Goal: Task Accomplishment & Management: Manage account settings

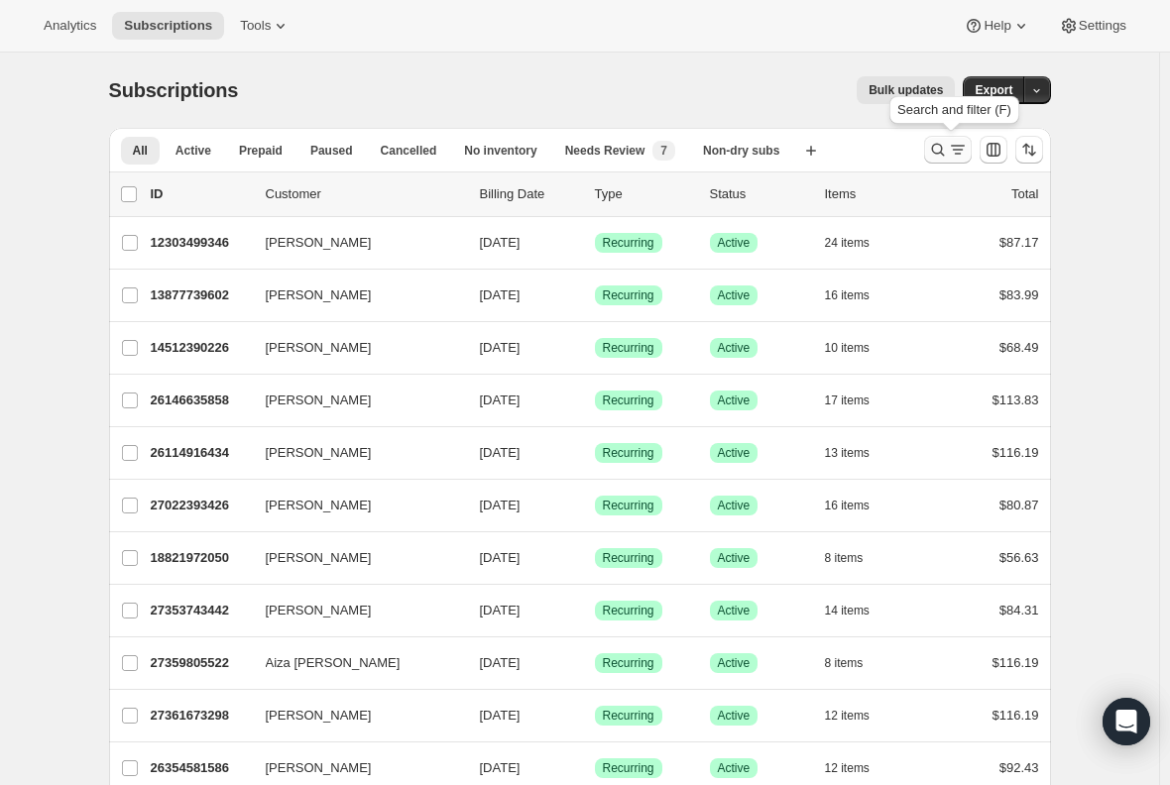
click at [948, 144] on icon "Search and filter results" at bounding box center [938, 150] width 20 height 20
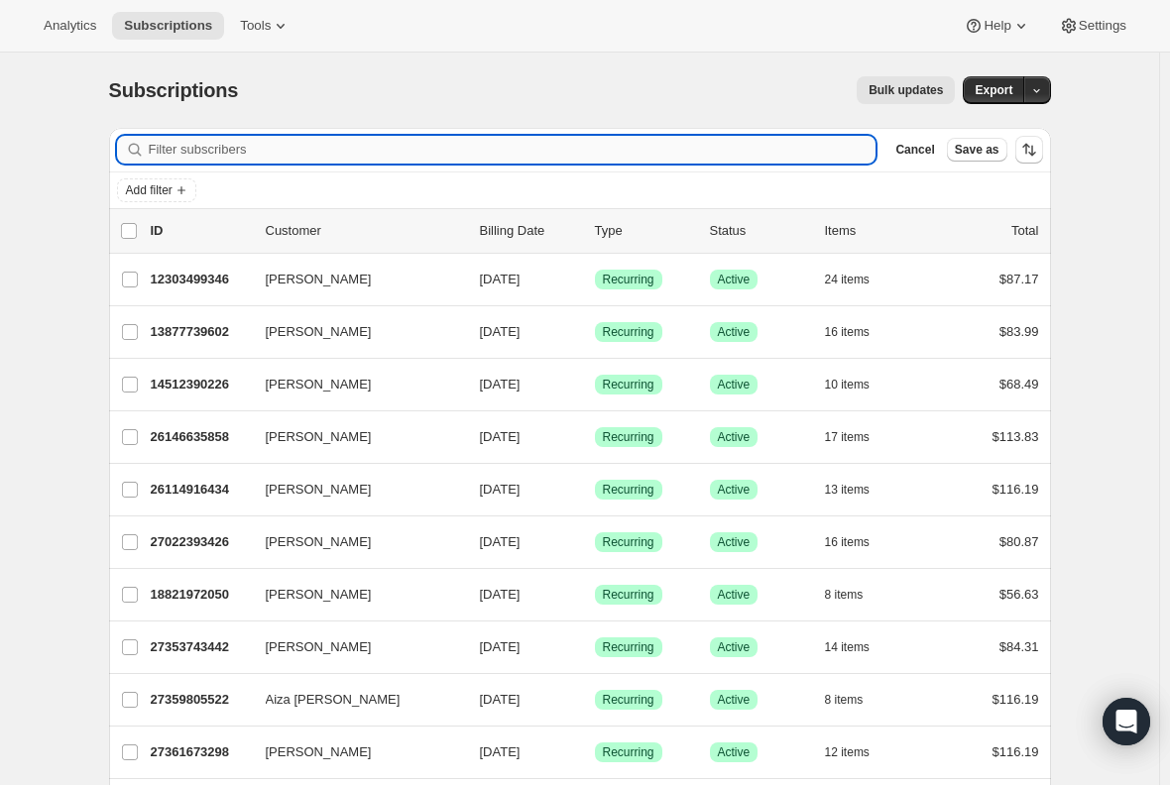
click at [390, 152] on input "Filter subscribers" at bounding box center [513, 150] width 728 height 28
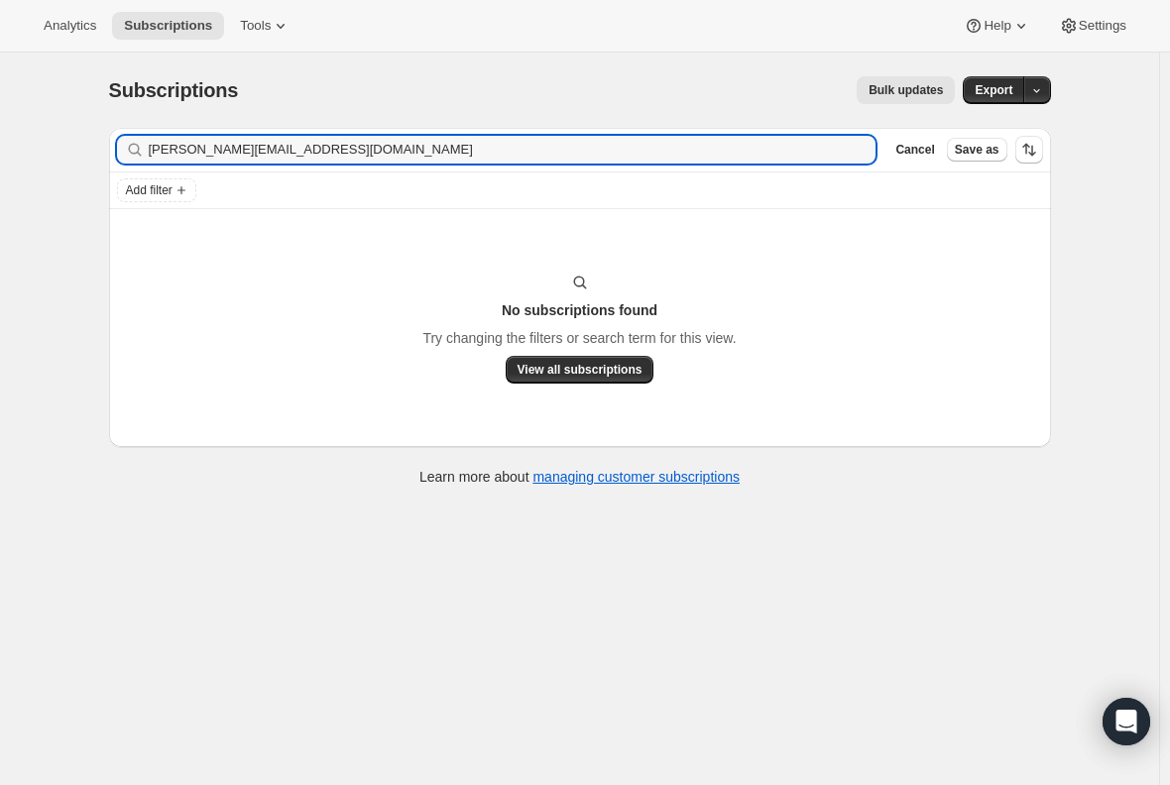
drag, startPoint x: 321, startPoint y: 144, endPoint x: 18, endPoint y: 144, distance: 303.4
click at [18, 144] on div "Subscriptions. This page is ready Subscriptions Bulk updates More actions Bulk …" at bounding box center [579, 445] width 1159 height 785
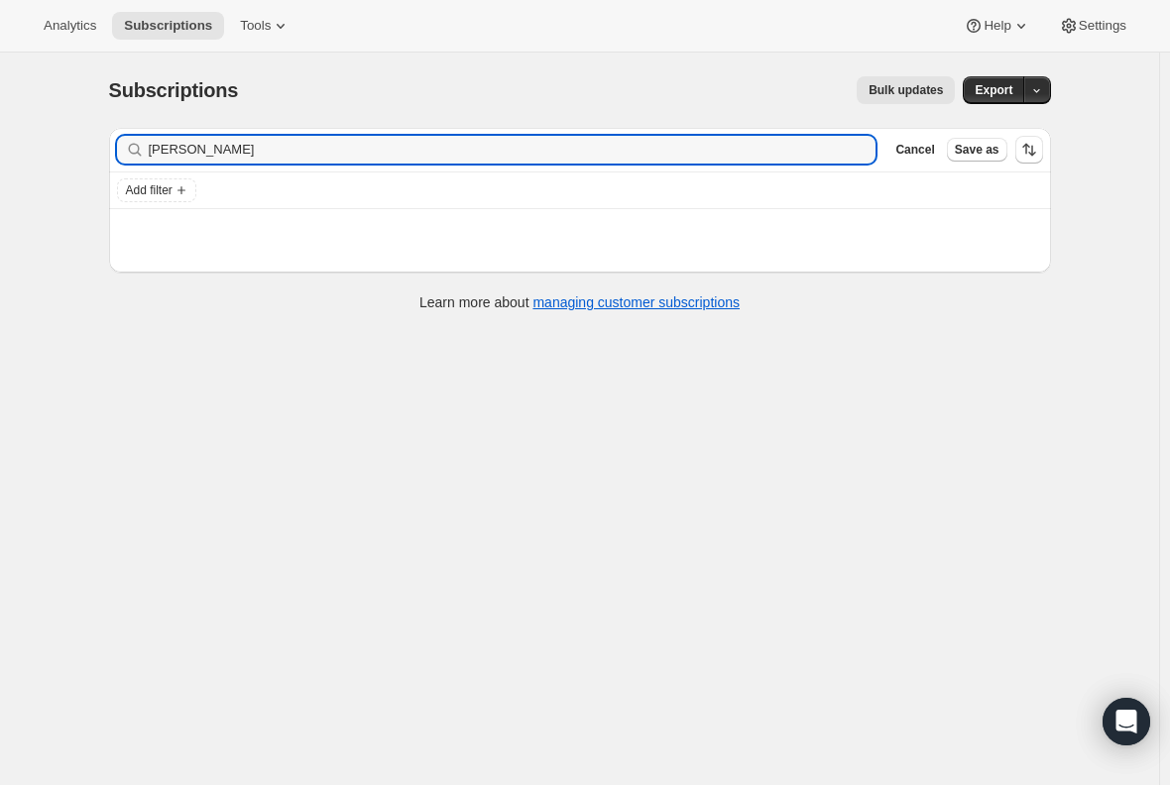
type input "[PERSON_NAME]"
drag, startPoint x: 251, startPoint y: 153, endPoint x: 74, endPoint y: 159, distance: 176.6
click at [76, 159] on div "Subscriptions. This page is ready Subscriptions Bulk updates More actions Bulk …" at bounding box center [579, 445] width 1159 height 785
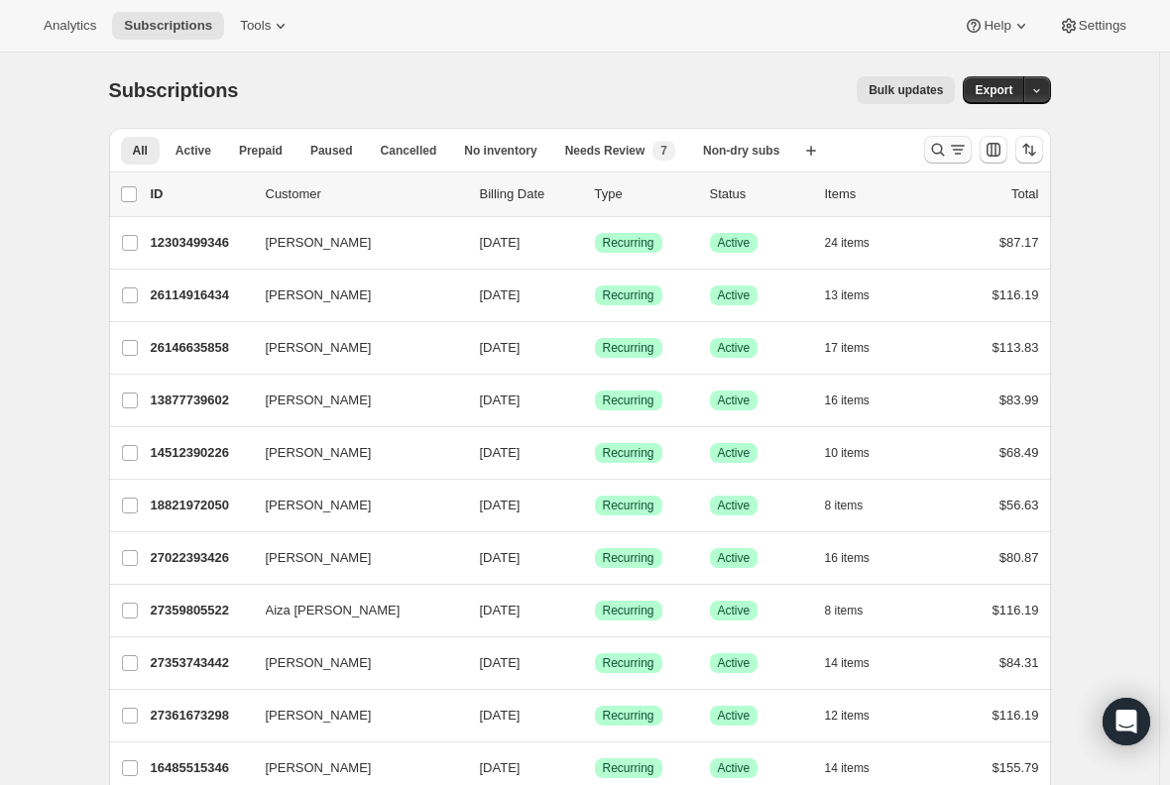
click at [954, 148] on icon "Search and filter results" at bounding box center [958, 150] width 20 height 20
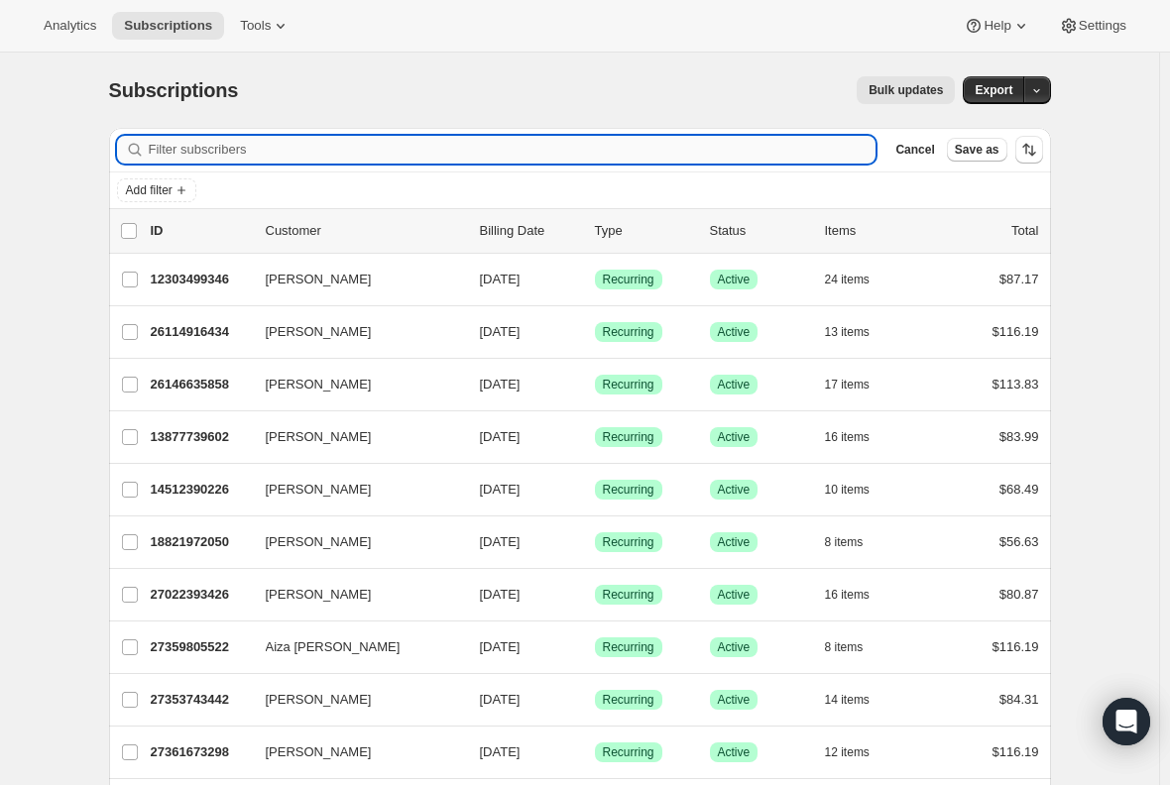
click at [296, 146] on input "Filter subscribers" at bounding box center [513, 150] width 728 height 28
type input "mary.gerlach06@gmail.com"
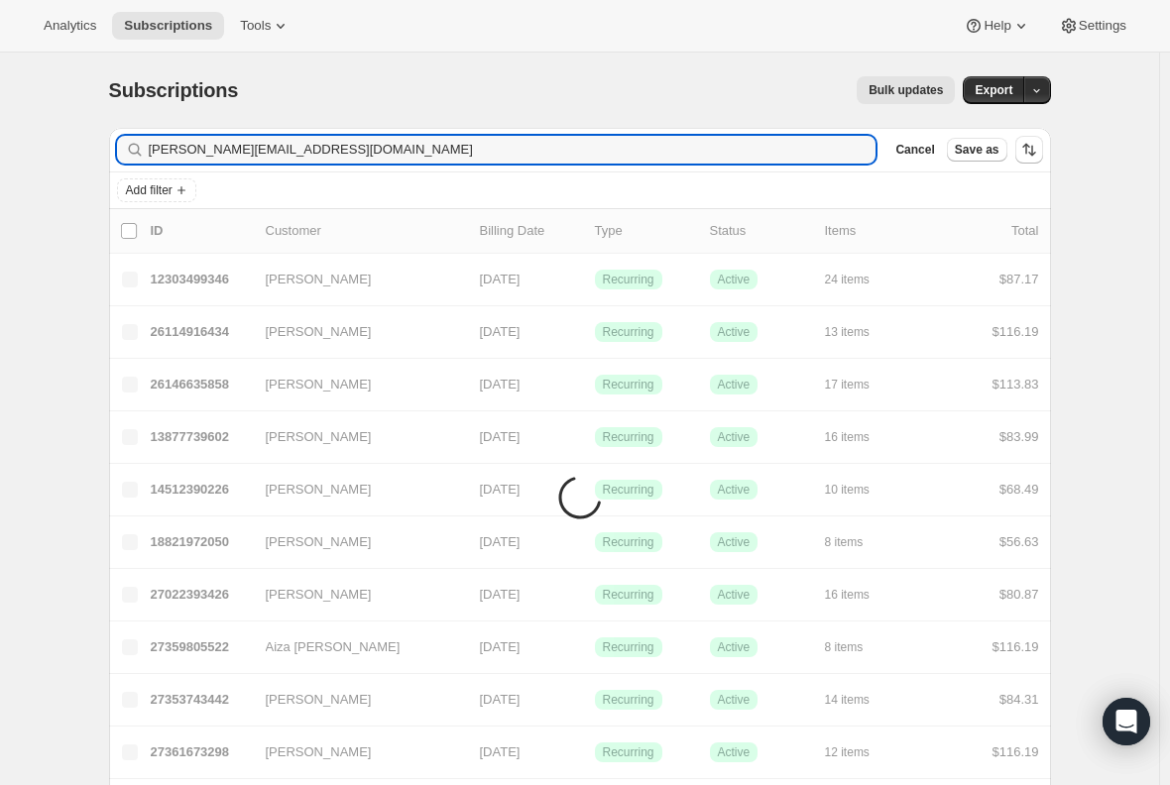
drag, startPoint x: 340, startPoint y: 145, endPoint x: 83, endPoint y: 142, distance: 256.8
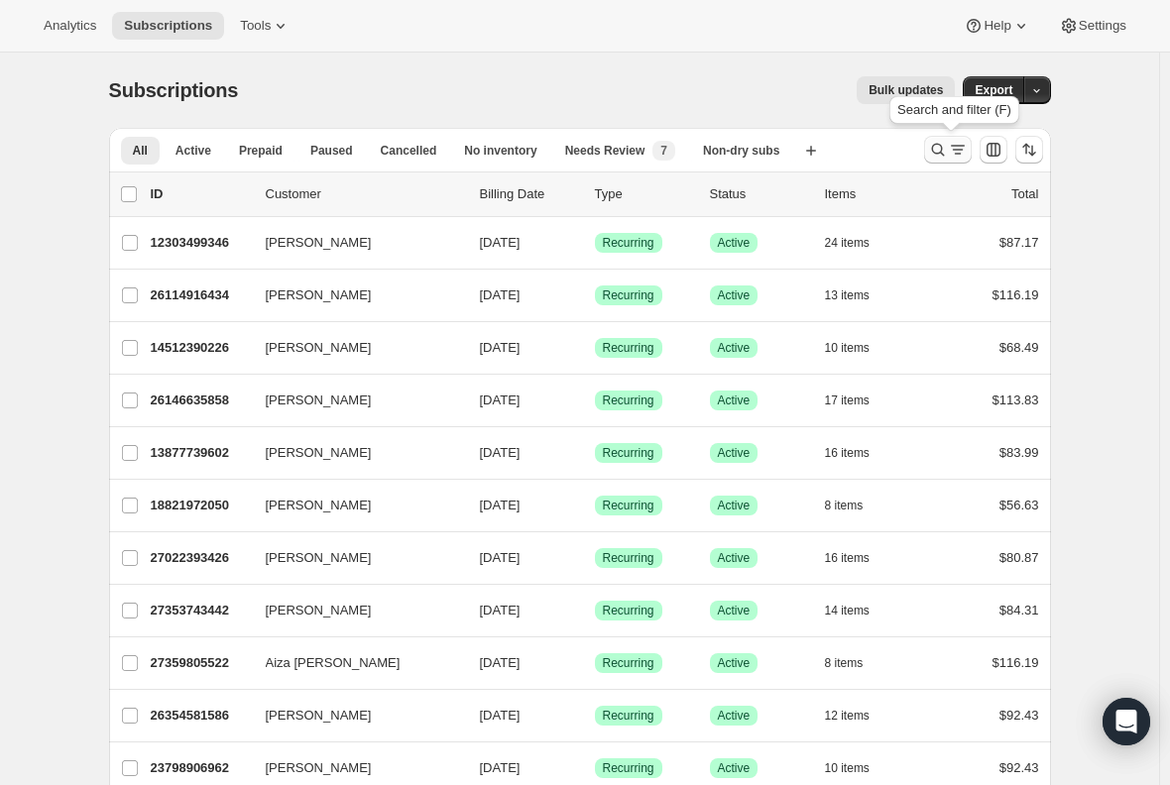
click at [943, 151] on icon "Search and filter results" at bounding box center [938, 150] width 20 height 20
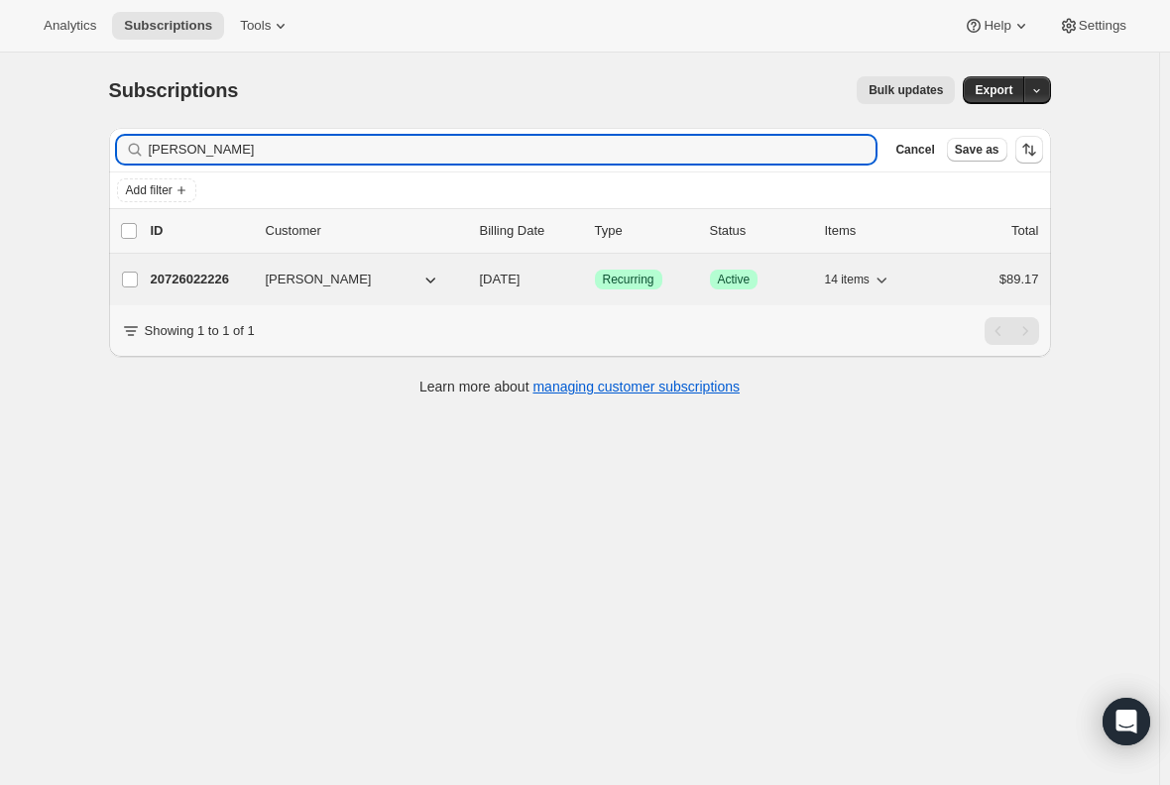
type input "[PERSON_NAME]"
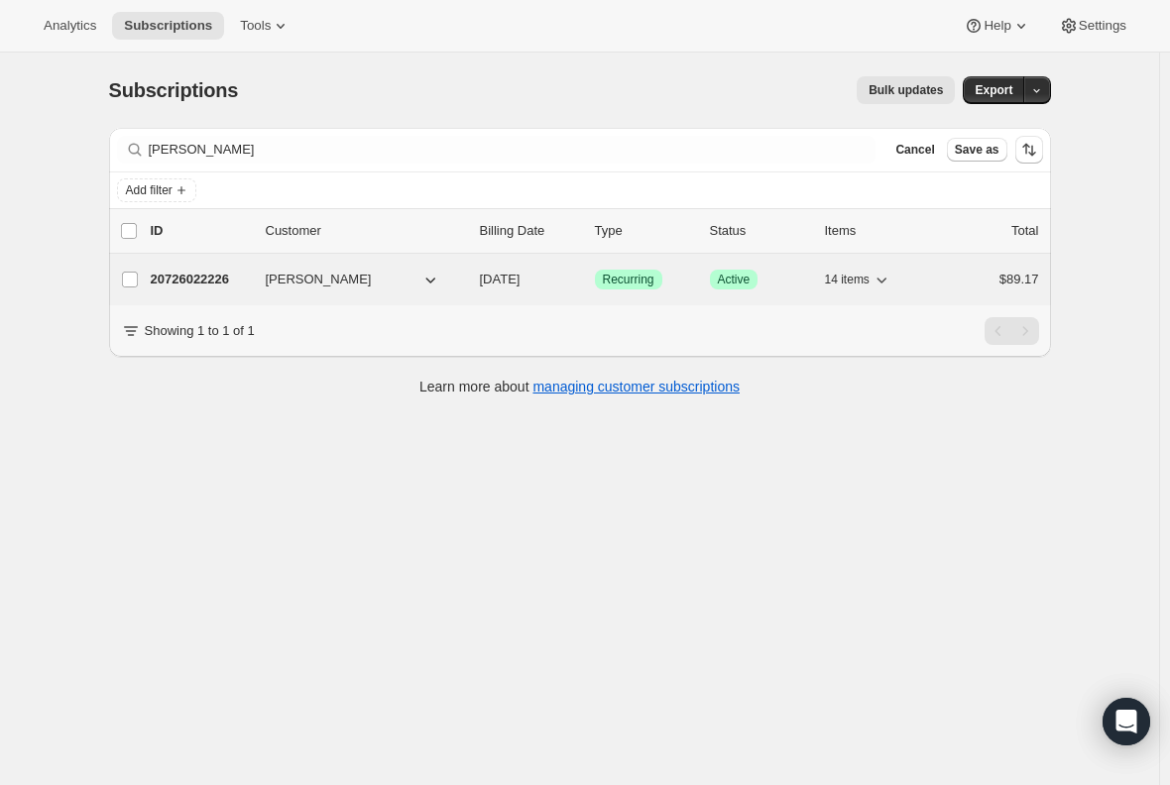
click at [194, 273] on p "20726022226" at bounding box center [200, 280] width 99 height 20
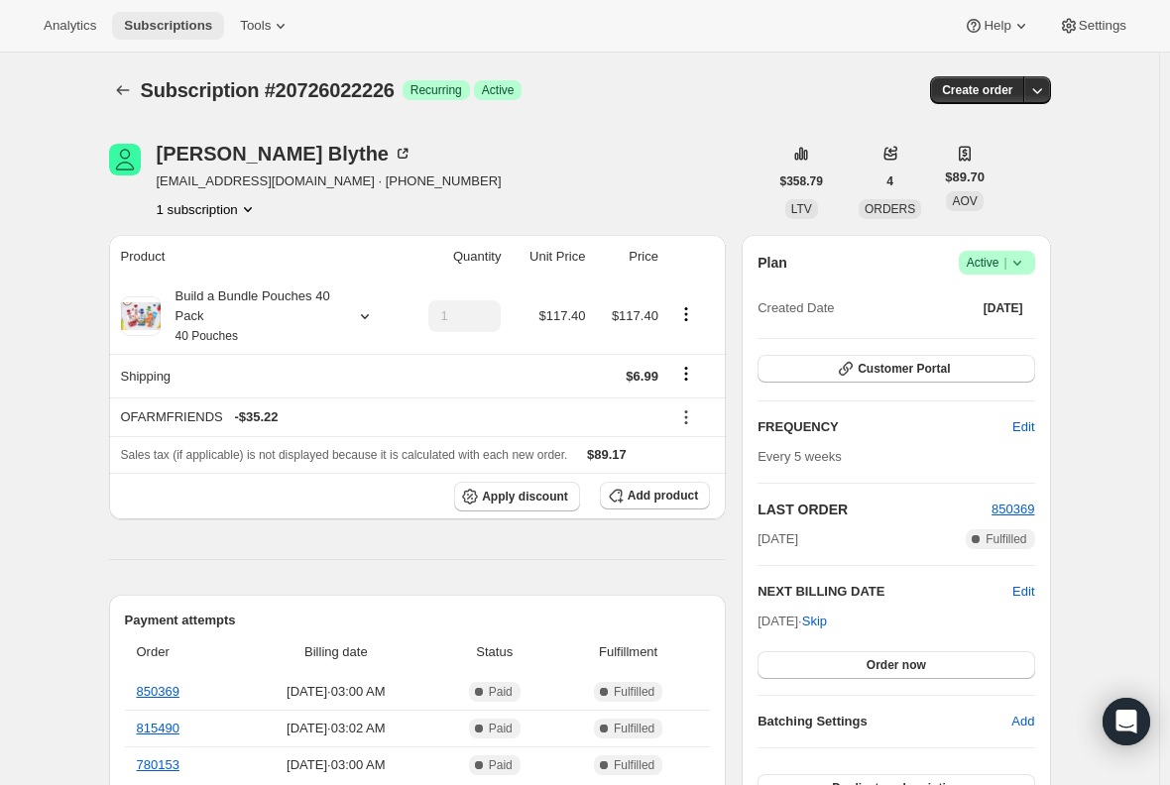
click at [143, 23] on span "Subscriptions" at bounding box center [168, 26] width 88 height 16
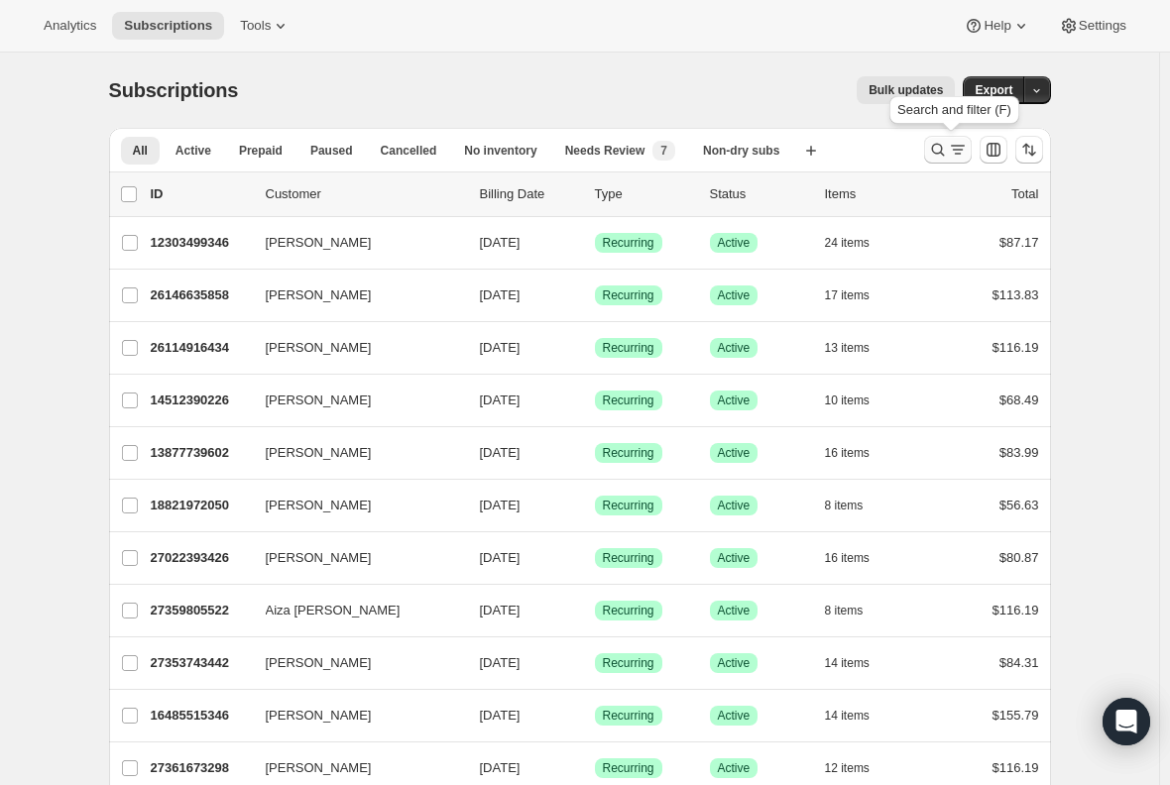
click at [943, 149] on icon "Search and filter results" at bounding box center [938, 150] width 20 height 20
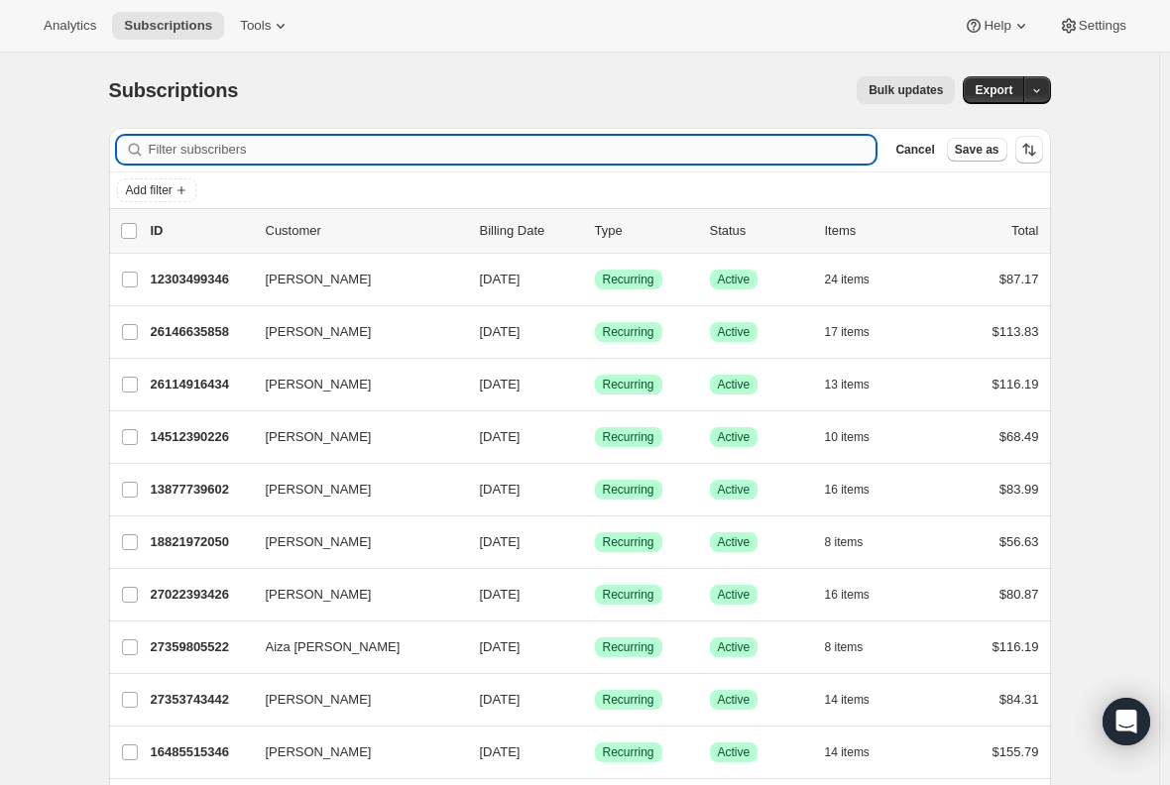
click at [425, 153] on input "Filter subscribers" at bounding box center [513, 150] width 728 height 28
paste input "[EMAIL_ADDRESS][DOMAIN_NAME]"
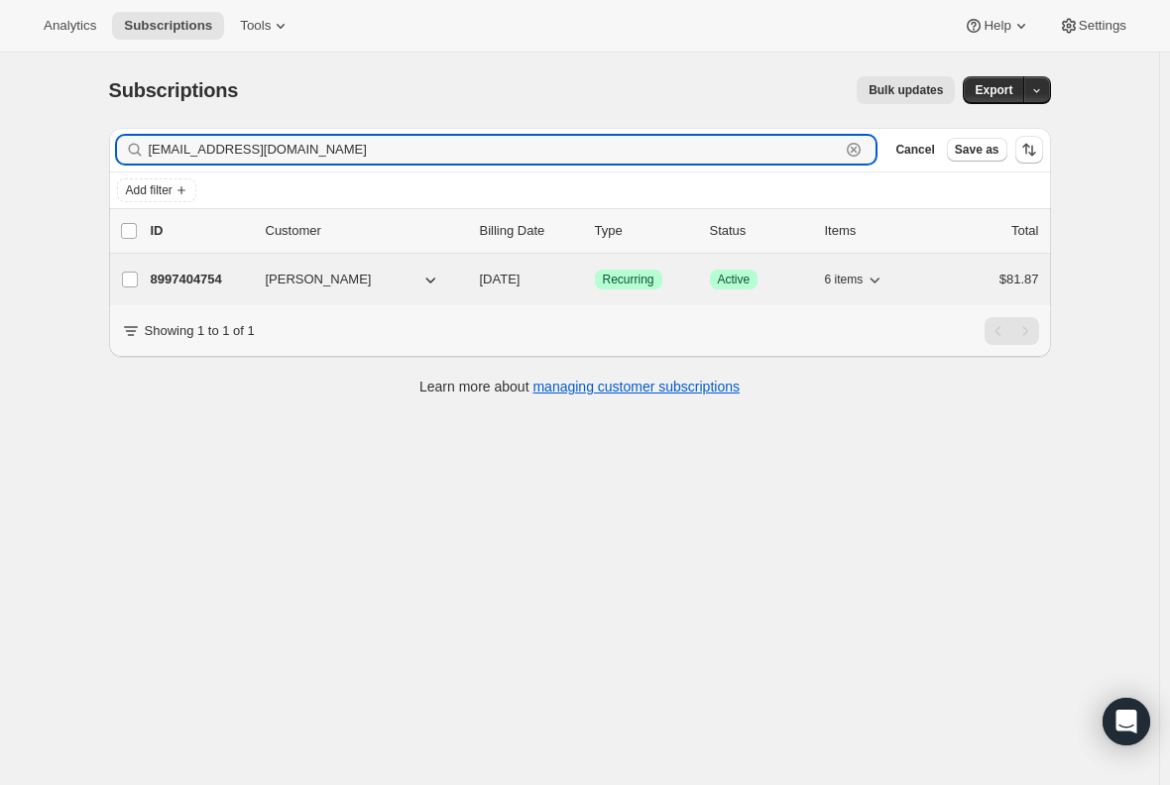
type input "[EMAIL_ADDRESS][DOMAIN_NAME]"
click at [194, 273] on p "8997404754" at bounding box center [200, 280] width 99 height 20
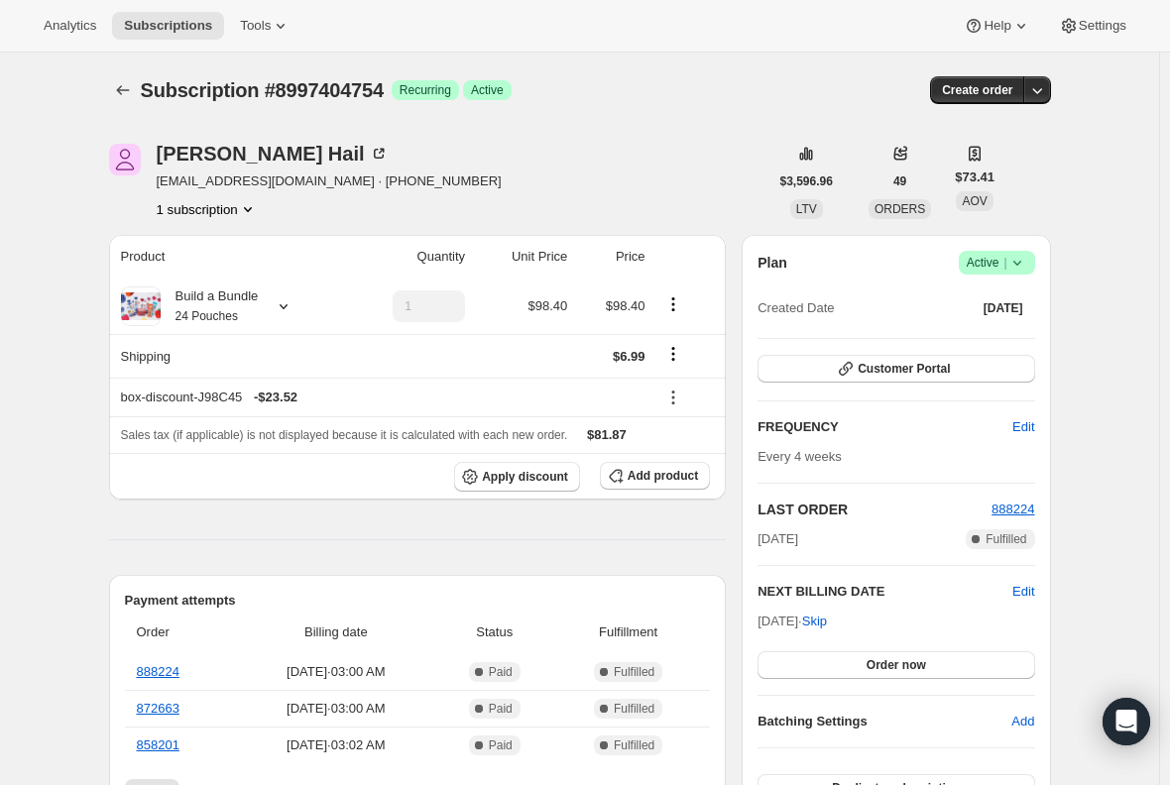
click at [136, 11] on div "Analytics Subscriptions Tools Help Settings" at bounding box center [585, 26] width 1170 height 53
click at [146, 22] on span "Subscriptions" at bounding box center [168, 26] width 88 height 16
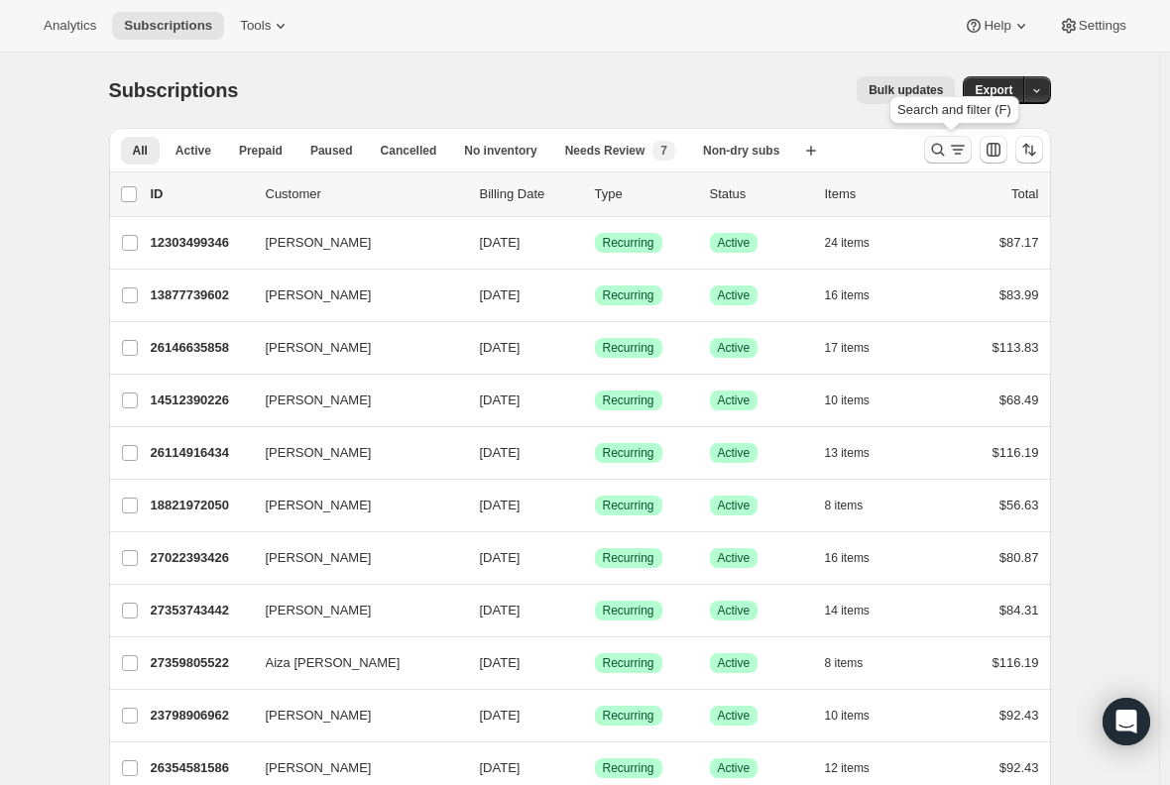
click at [944, 154] on icon "Search and filter results" at bounding box center [938, 150] width 20 height 20
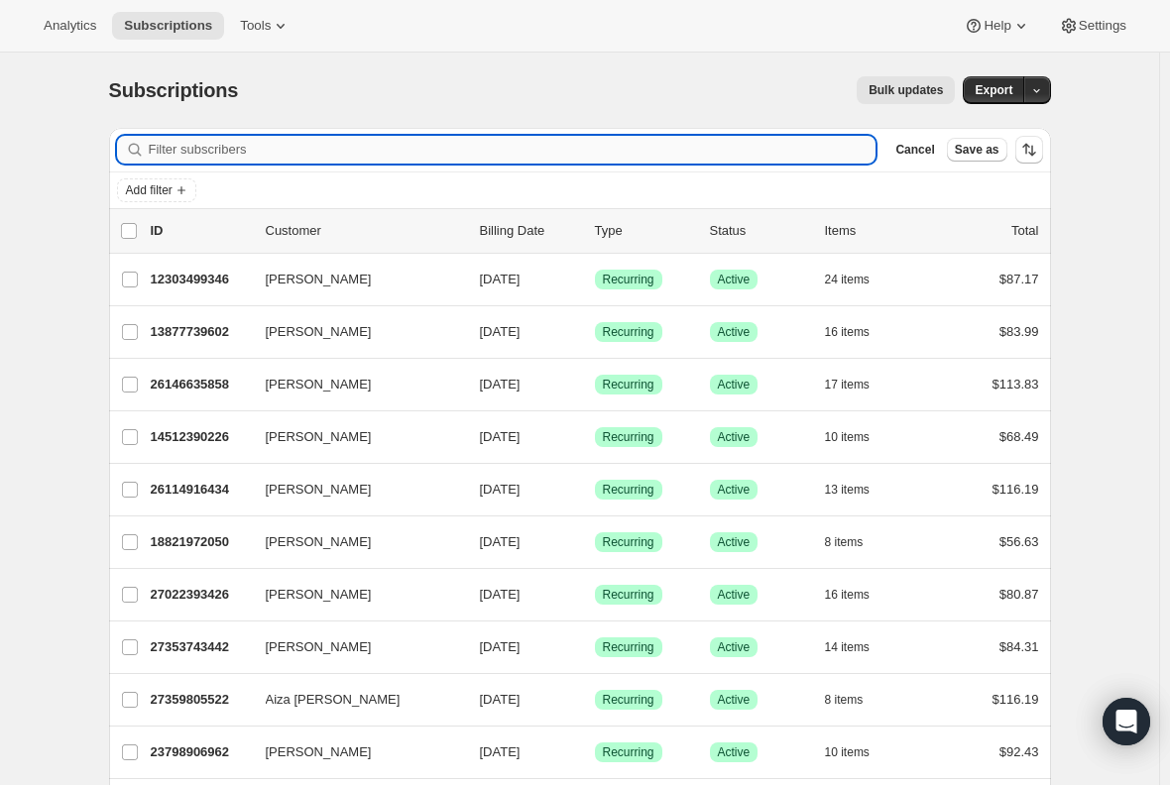
click at [459, 144] on input "Filter subscribers" at bounding box center [513, 150] width 728 height 28
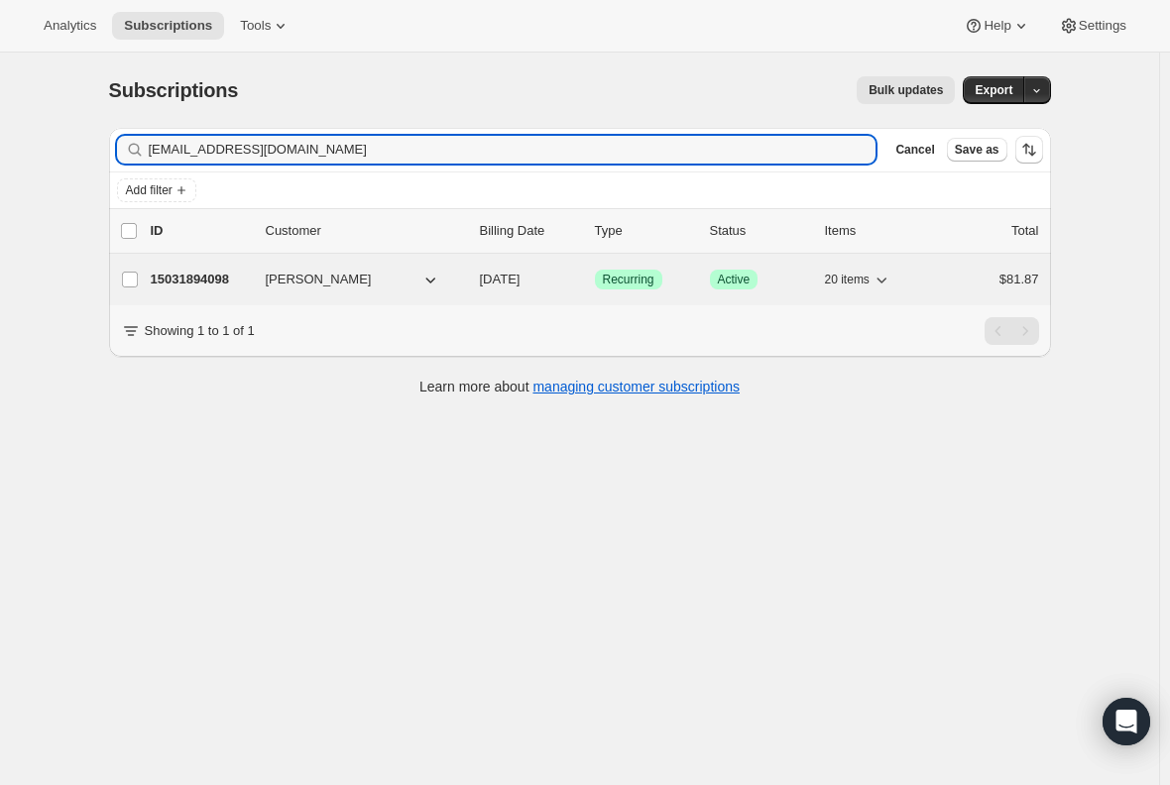
type input "[EMAIL_ADDRESS][DOMAIN_NAME]"
click at [206, 279] on p "15031894098" at bounding box center [200, 280] width 99 height 20
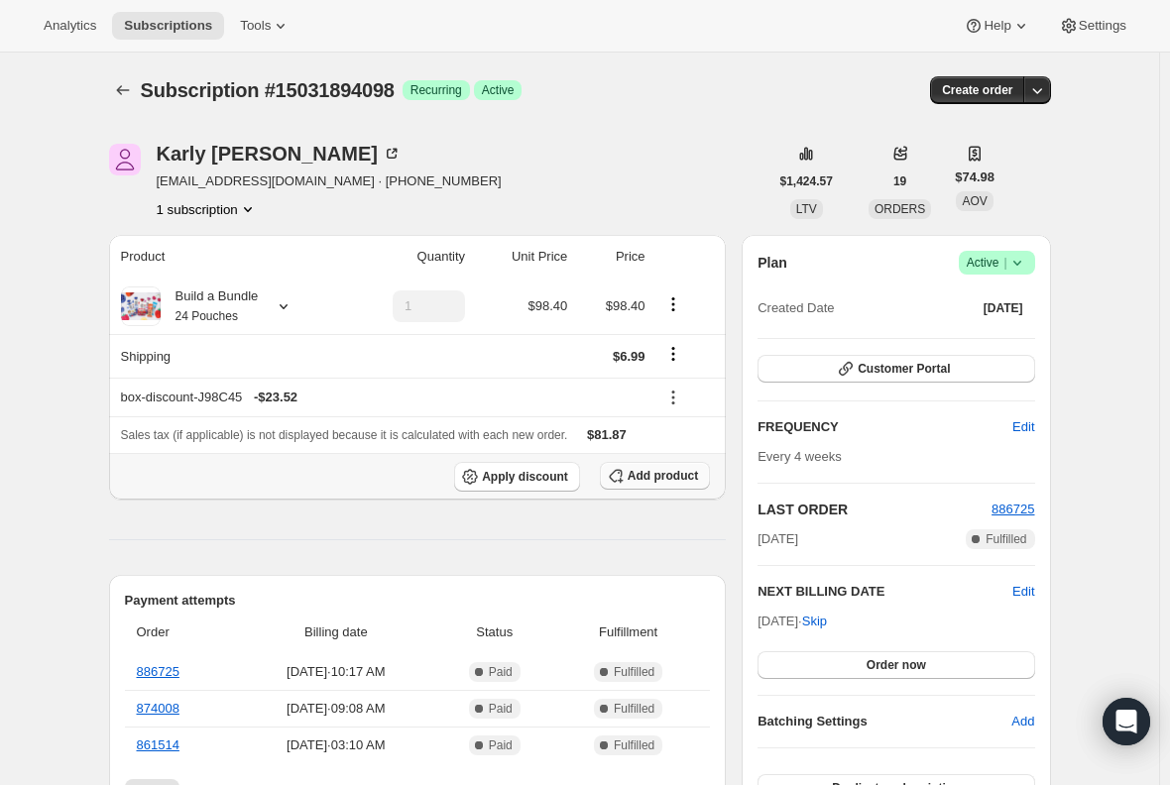
click at [663, 486] on button "Add product" at bounding box center [655, 476] width 110 height 28
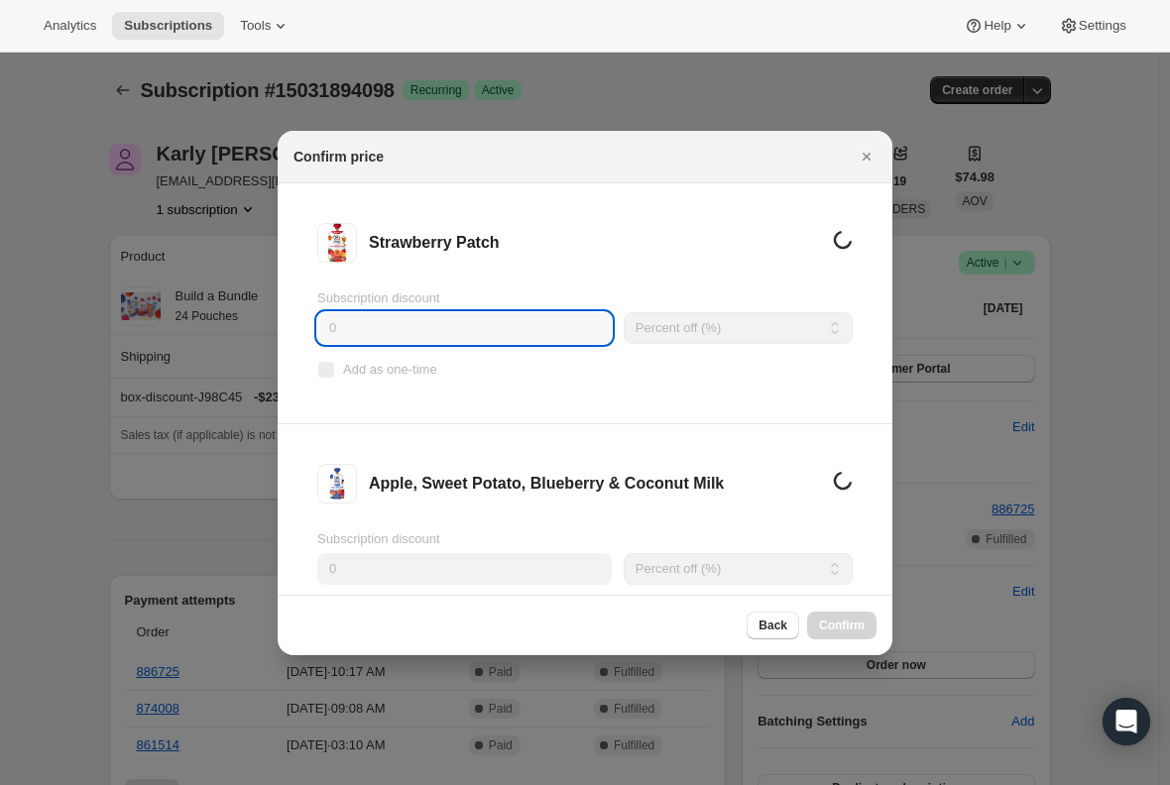
click at [409, 317] on input "0" at bounding box center [464, 328] width 295 height 32
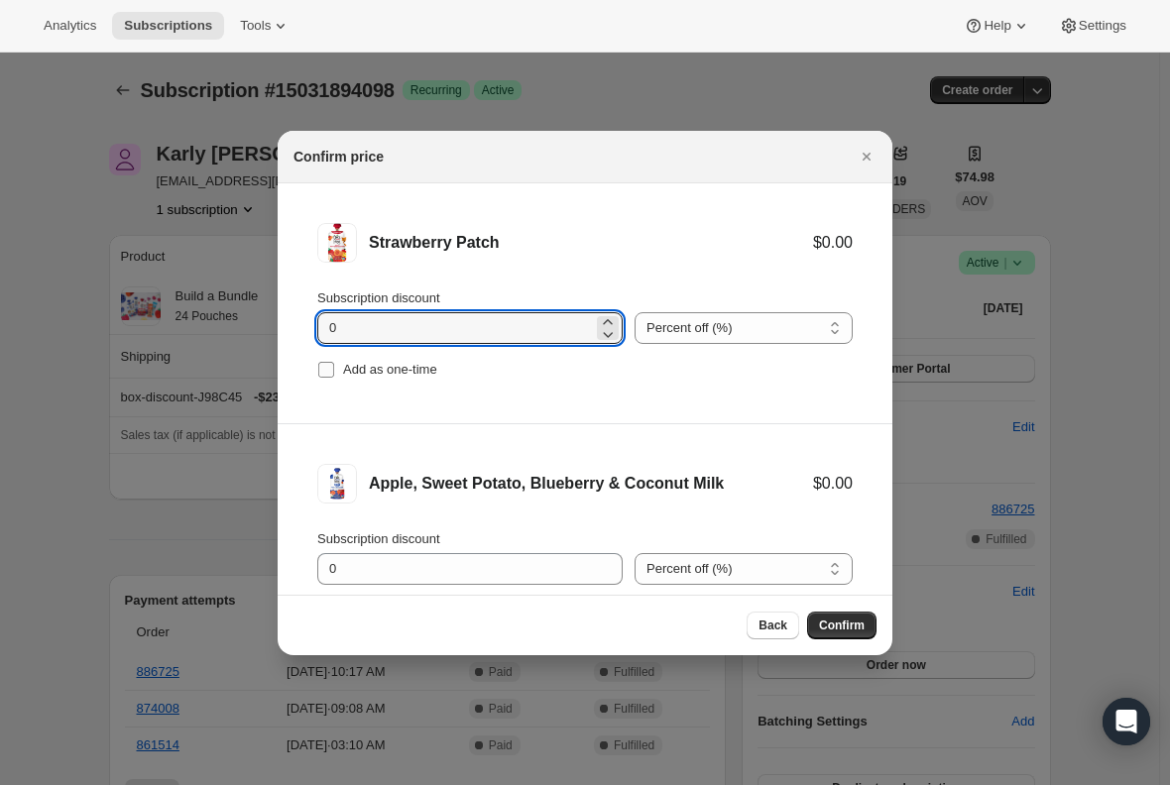
click at [332, 370] on input "Add as one-time" at bounding box center [326, 370] width 16 height 16
checkbox input "true"
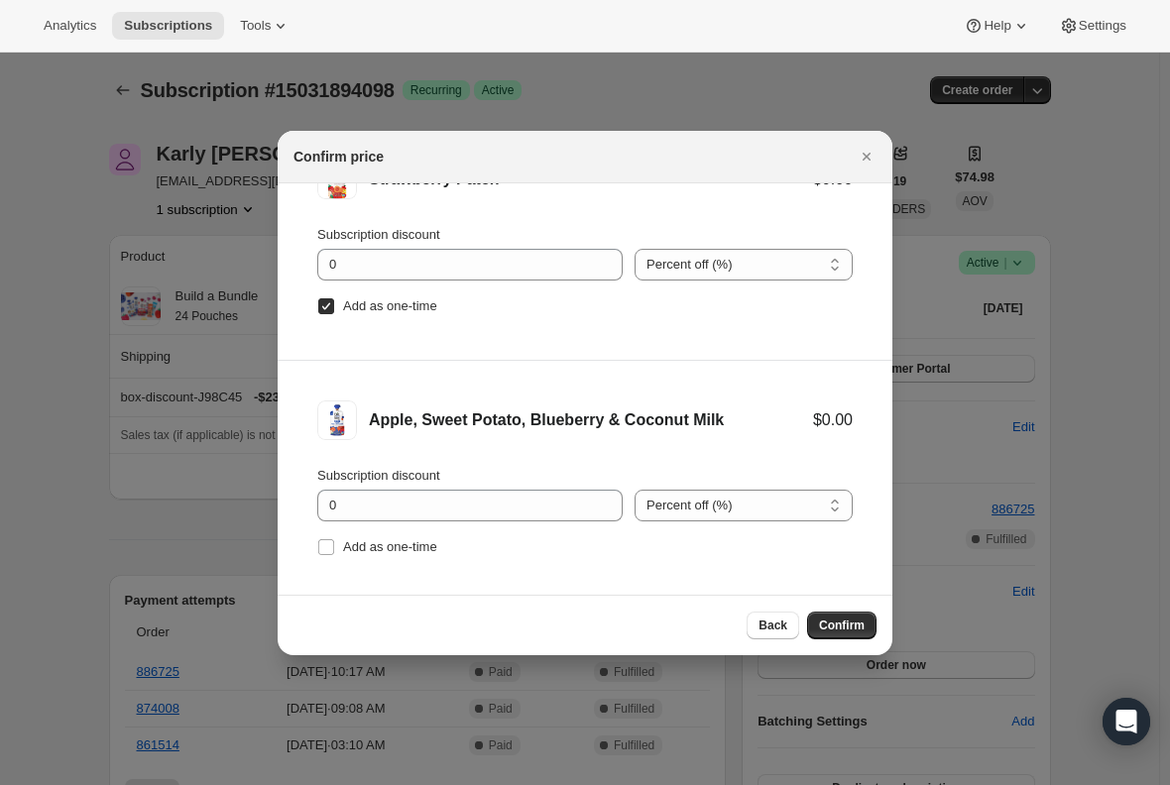
scroll to position [82, 0]
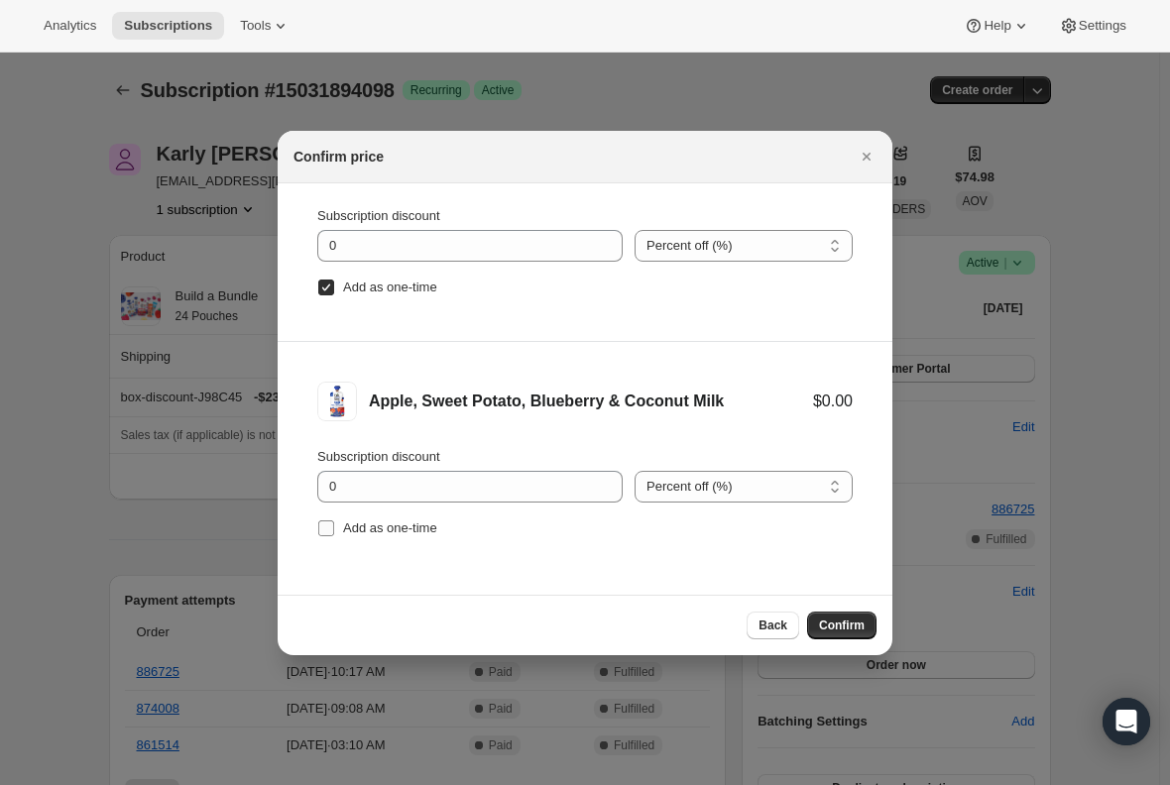
click at [333, 523] on input "Add as one-time" at bounding box center [326, 529] width 16 height 16
checkbox input "true"
click at [853, 629] on span "Confirm" at bounding box center [842, 626] width 46 height 16
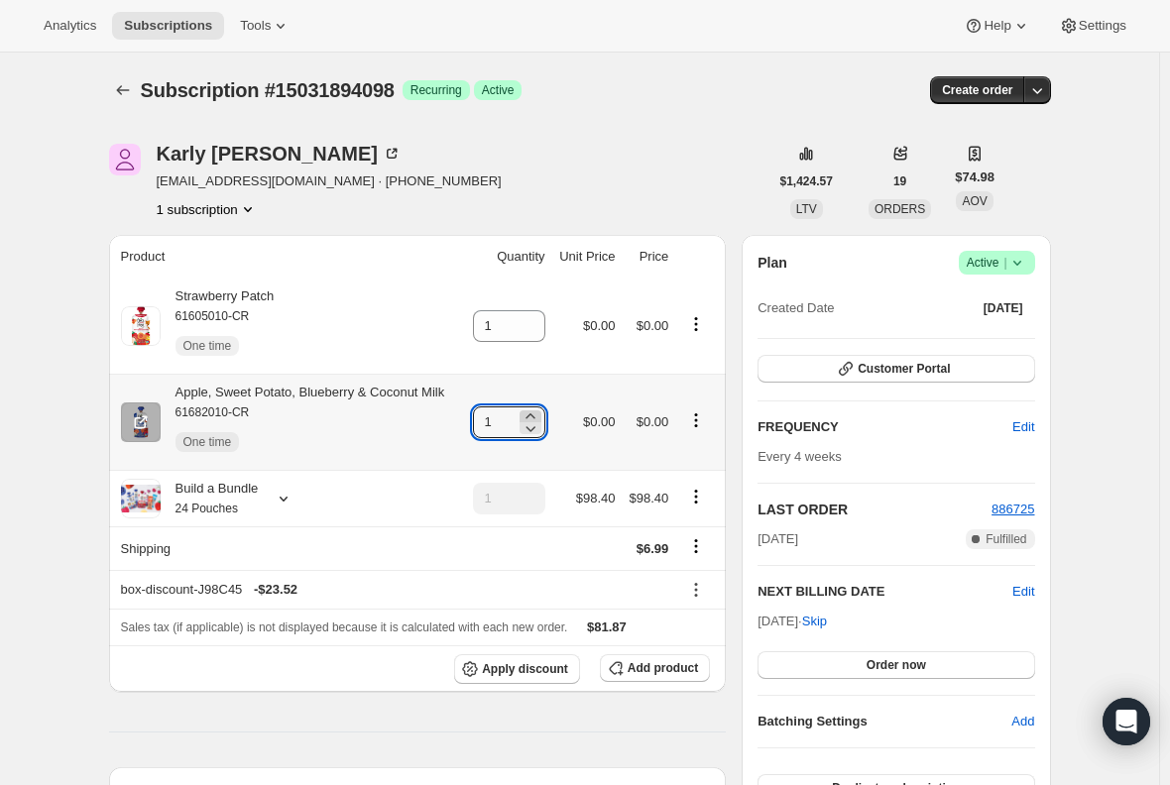
click at [535, 417] on icon at bounding box center [531, 417] width 20 height 20
type input "3"
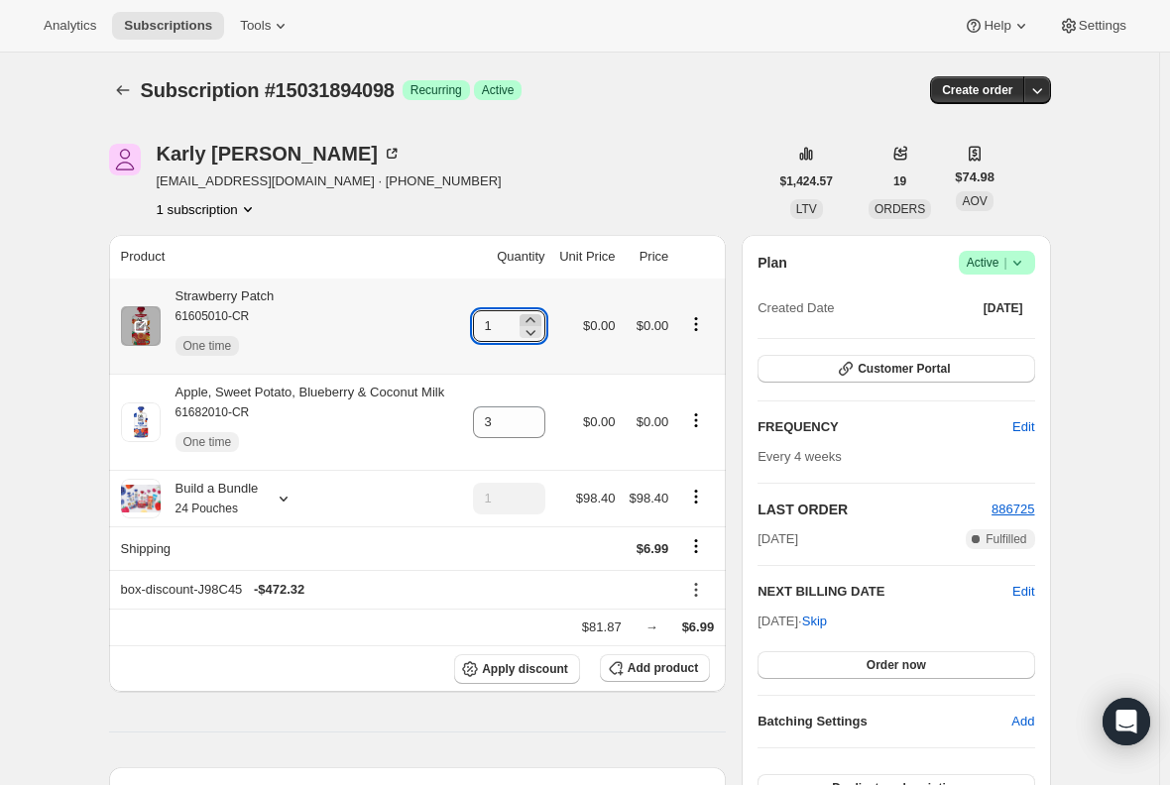
click at [535, 316] on icon at bounding box center [531, 320] width 20 height 20
type input "2"
click at [381, 394] on div "Apple, Sweet Potato, Blueberry & Coconut Milk 61682010-CR One time" at bounding box center [303, 422] width 285 height 79
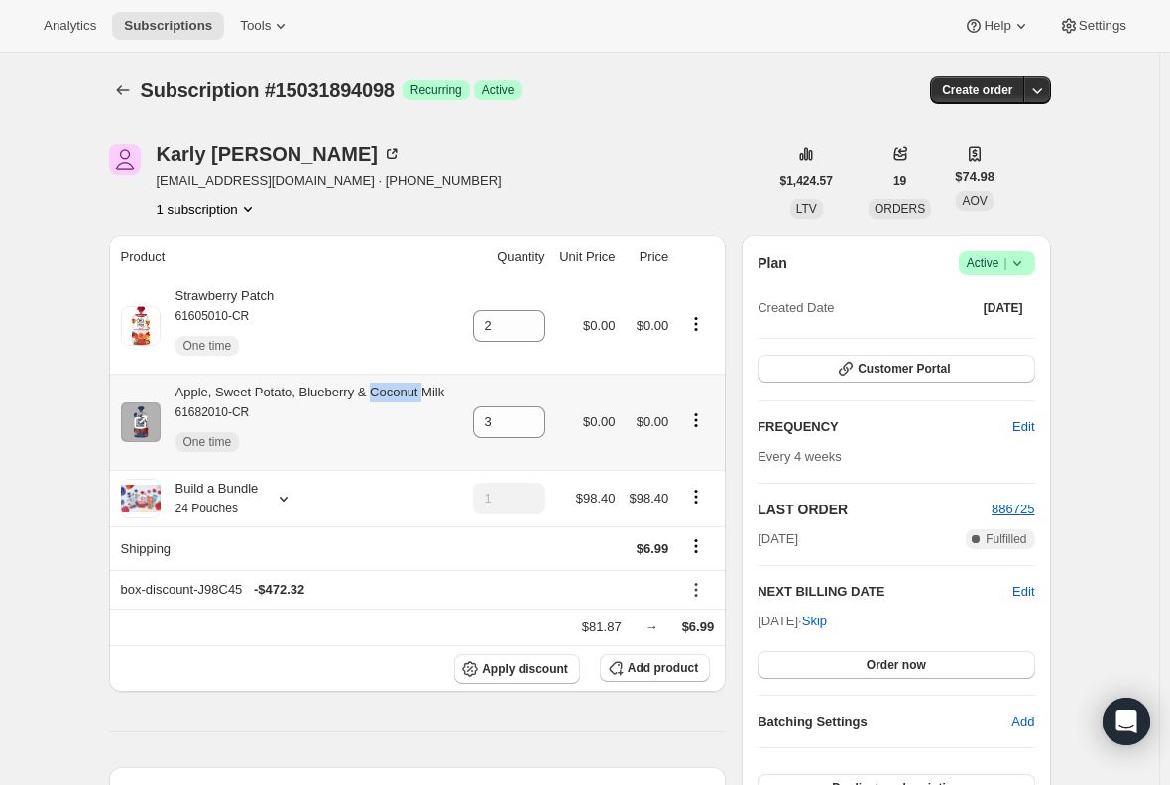
click at [381, 394] on div "Apple, Sweet Potato, Blueberry & Coconut Milk 61682010-CR One time" at bounding box center [303, 422] width 285 height 79
copy div "Apple, Sweet Potato, Blueberry & Coconut Milk"
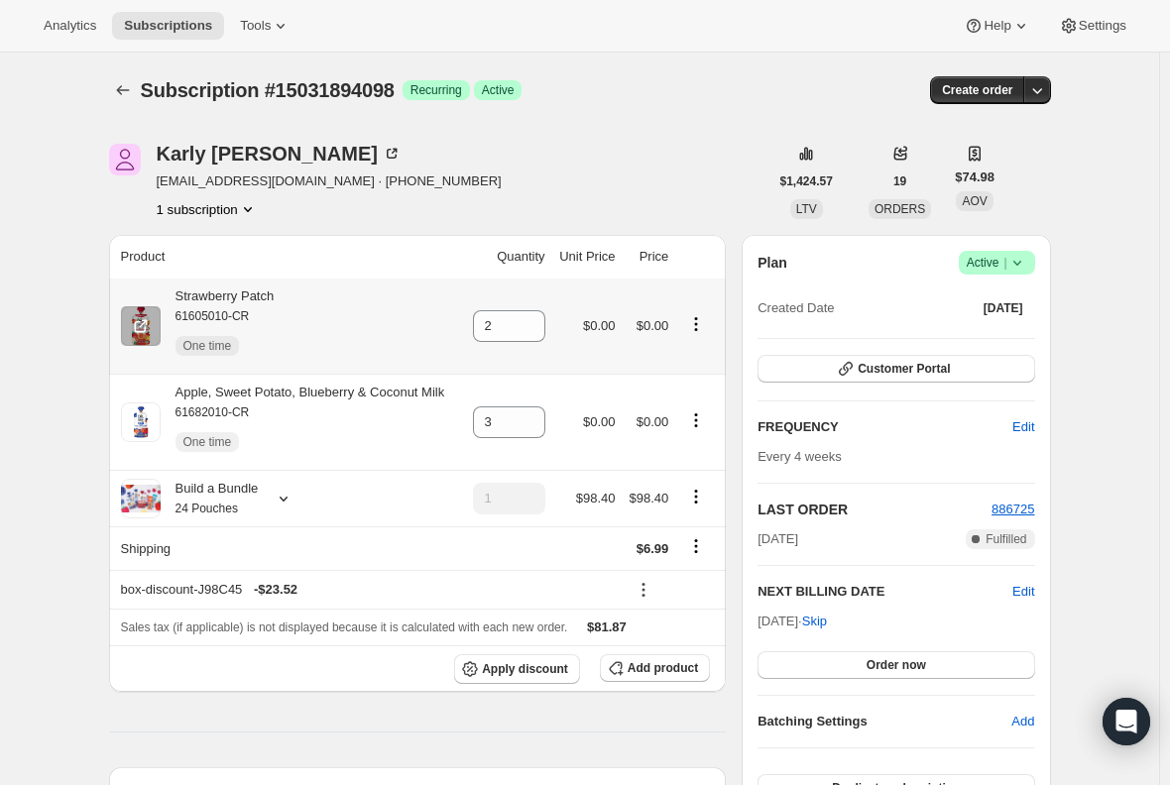
click at [254, 296] on div "Strawberry Patch 61605010-CR One time" at bounding box center [218, 326] width 114 height 79
copy div "Strawberry Patch"
click at [181, 30] on span "Subscriptions" at bounding box center [168, 26] width 88 height 16
